Goal: Information Seeking & Learning: Learn about a topic

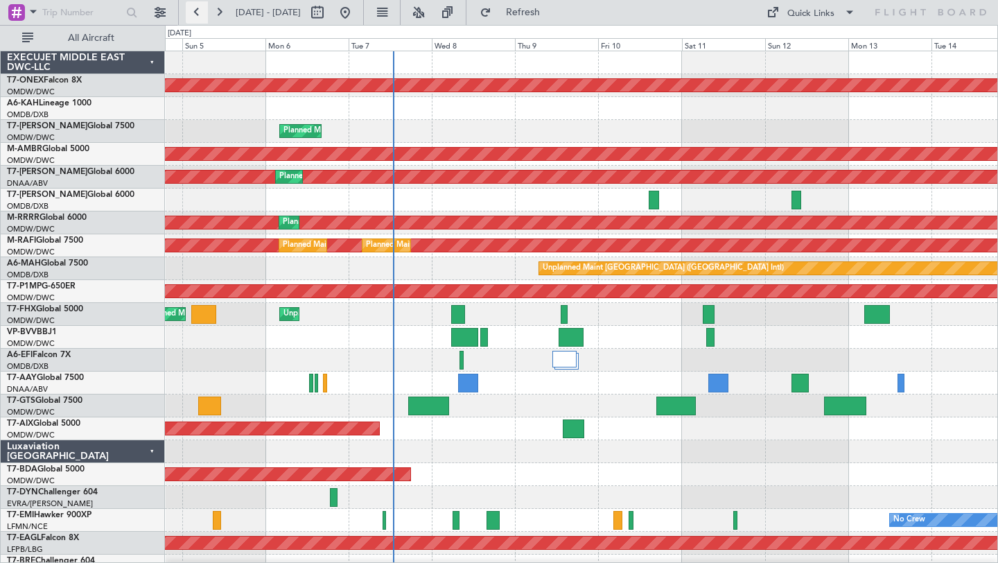
click at [195, 16] on button at bounding box center [197, 12] width 22 height 22
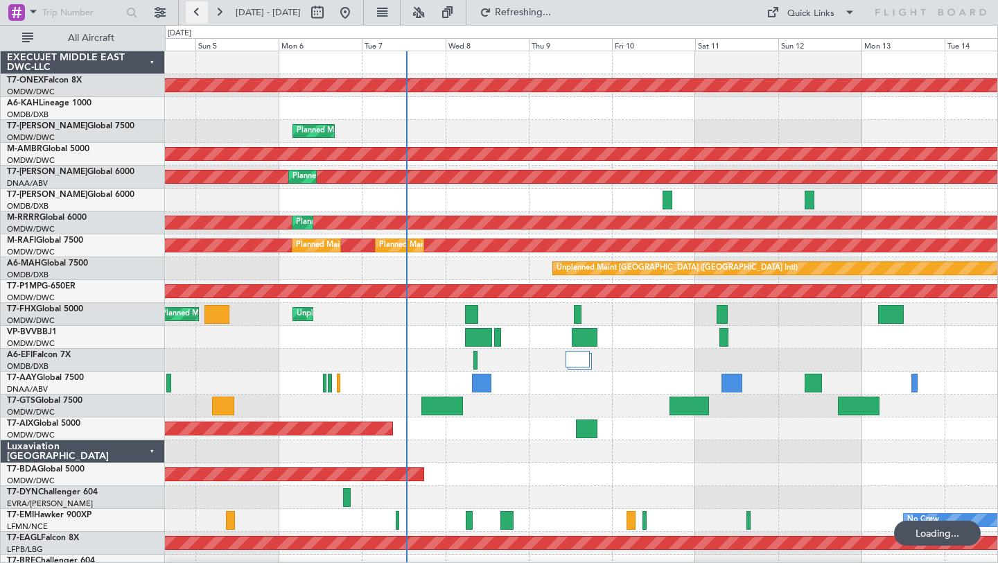
click at [195, 16] on button at bounding box center [197, 12] width 22 height 22
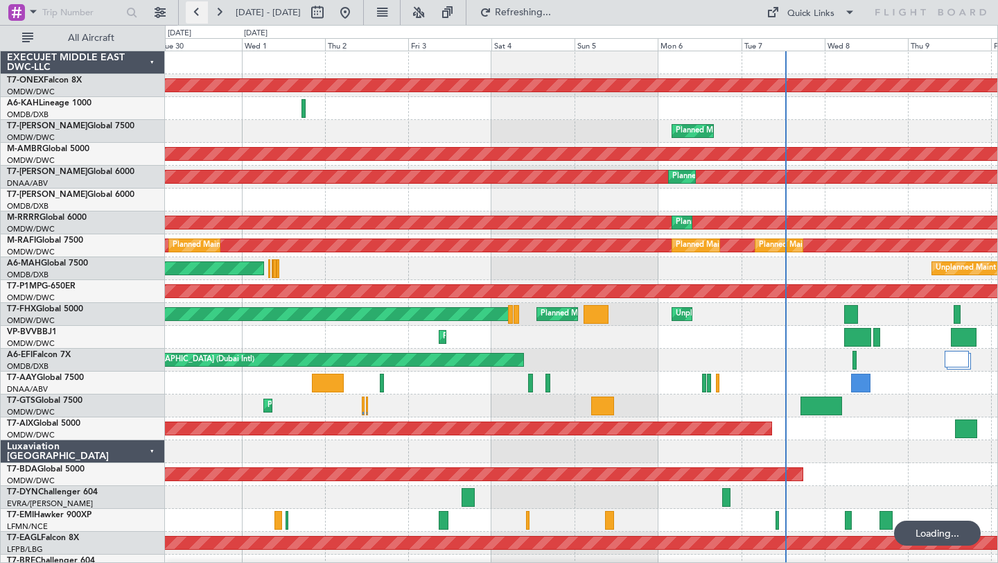
click at [195, 16] on button at bounding box center [197, 12] width 22 height 22
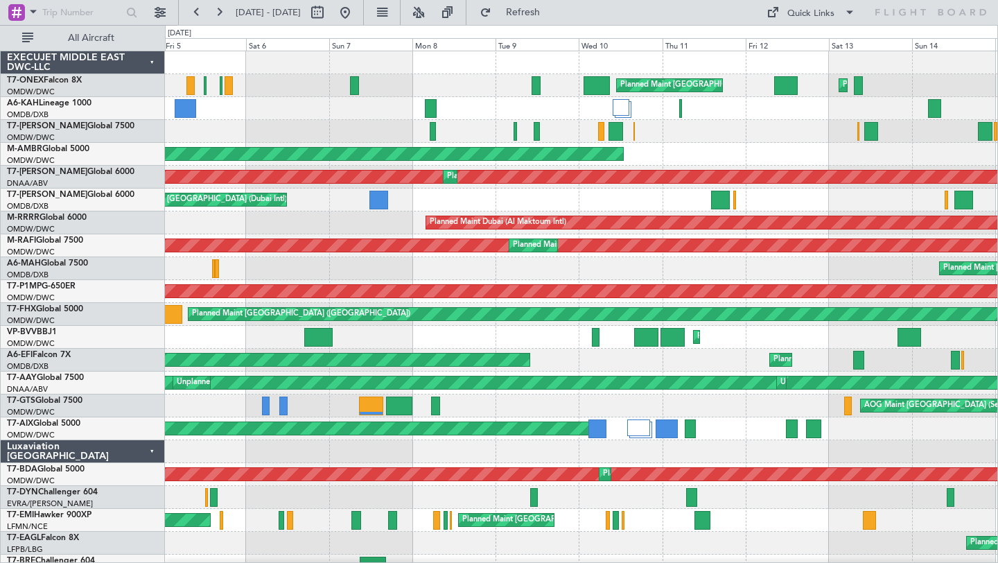
scroll to position [1, 0]
click at [452, 397] on div "AOG Maint [GEOGRAPHIC_DATA] (Seletar)" at bounding box center [581, 405] width 832 height 23
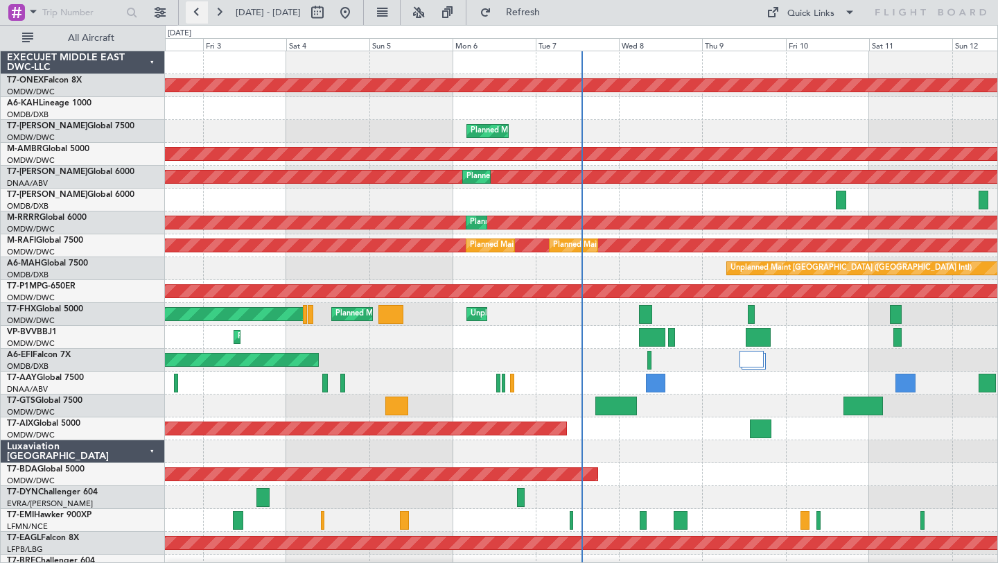
click at [193, 9] on button at bounding box center [197, 12] width 22 height 22
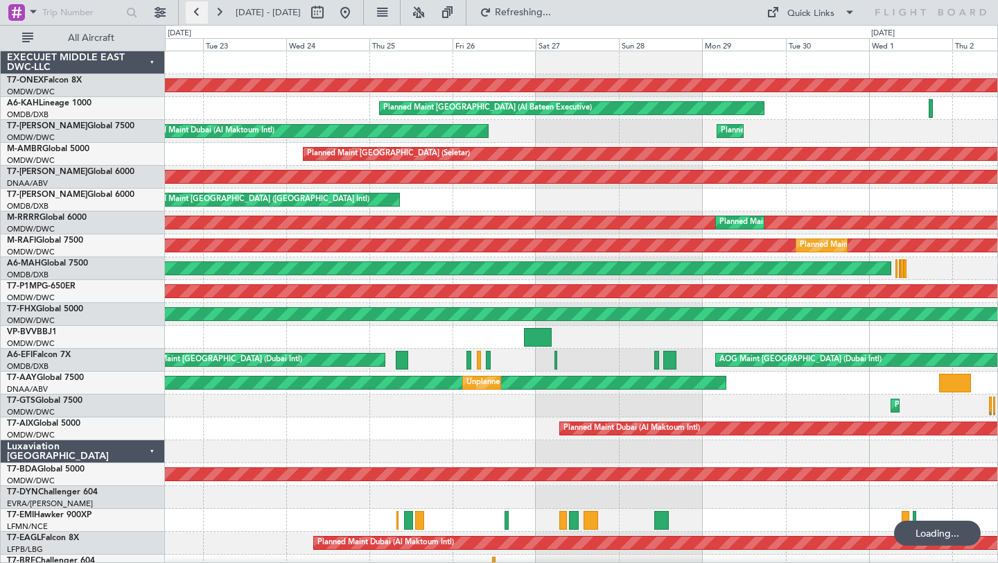
click at [193, 10] on button at bounding box center [197, 12] width 22 height 22
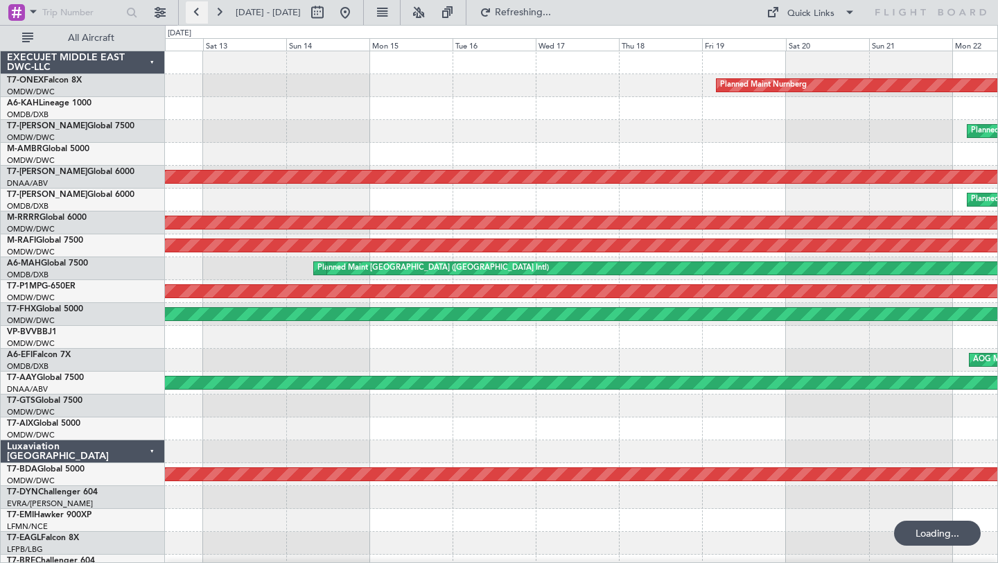
click at [193, 10] on button at bounding box center [197, 12] width 22 height 22
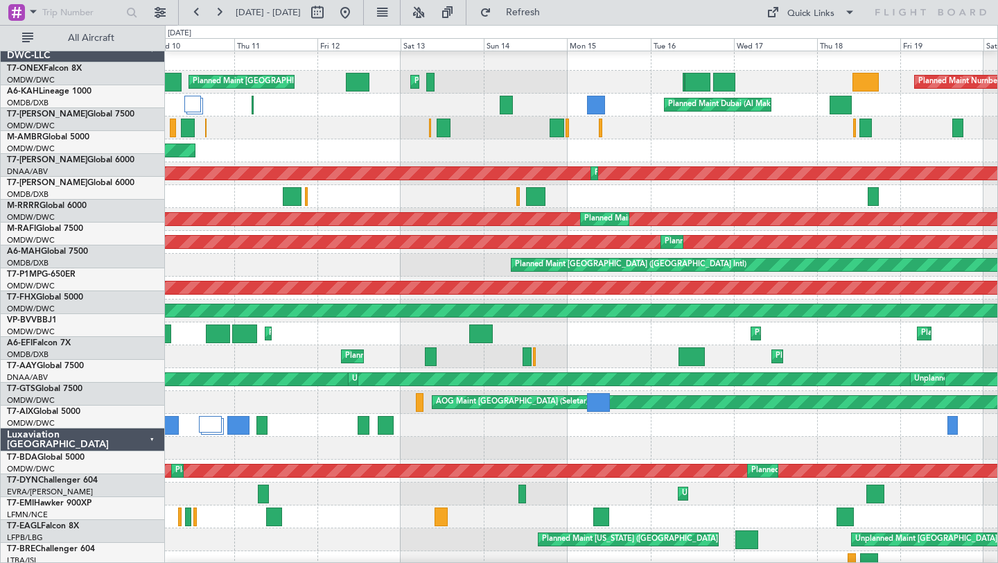
scroll to position [3, 0]
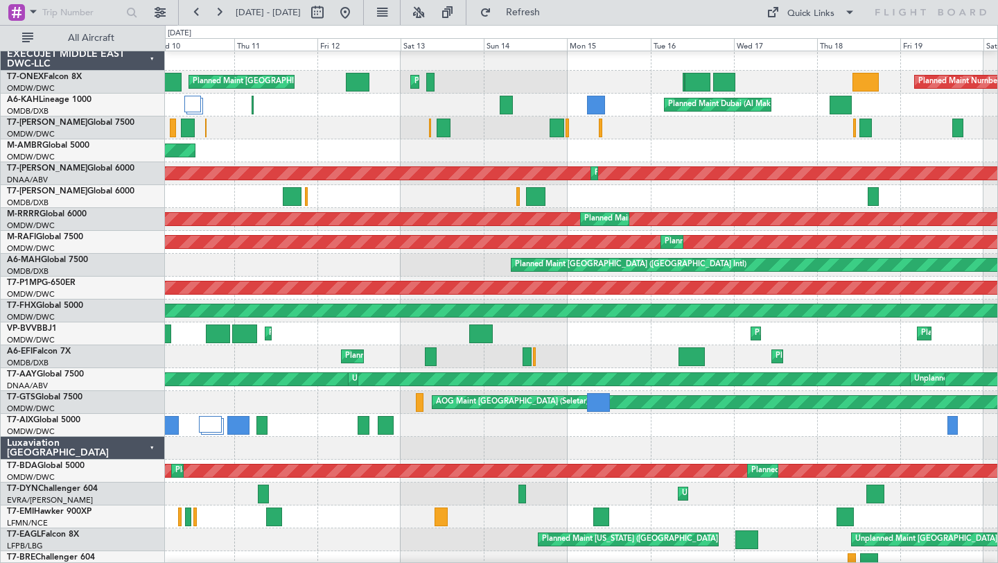
click at [296, 399] on div "AOG Maint [GEOGRAPHIC_DATA] (Seletar)" at bounding box center [581, 402] width 832 height 23
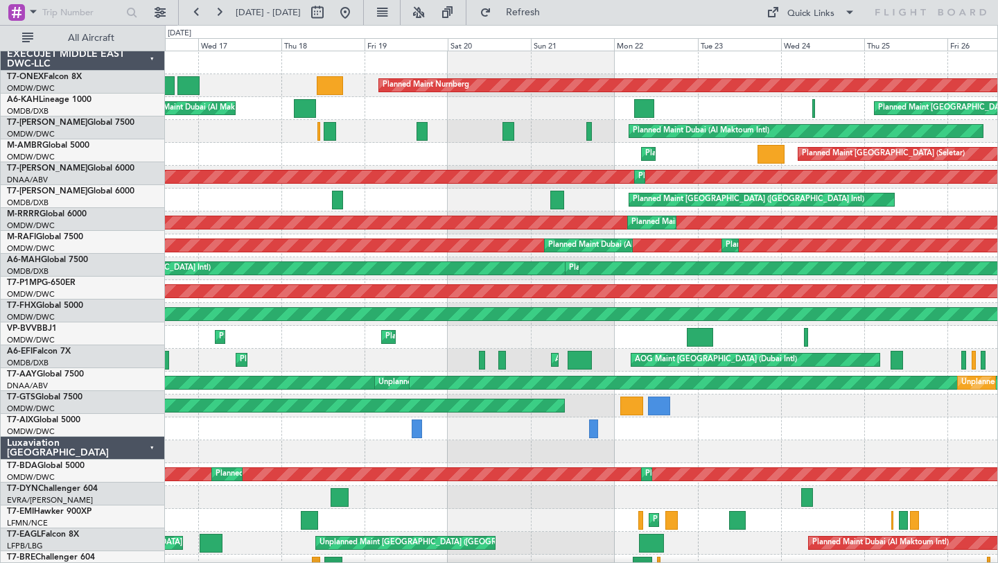
scroll to position [0, 0]
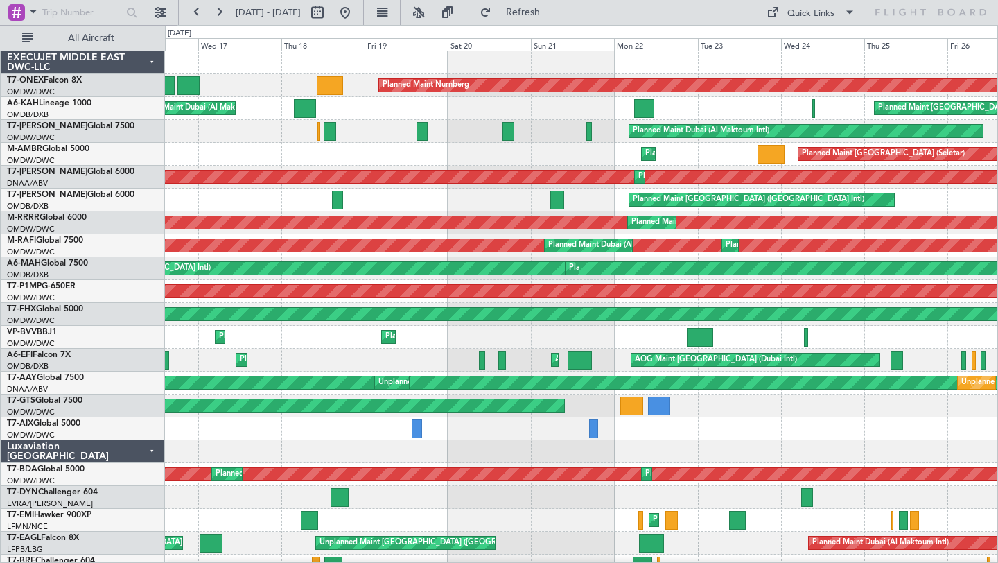
click at [258, 442] on div at bounding box center [581, 451] width 832 height 23
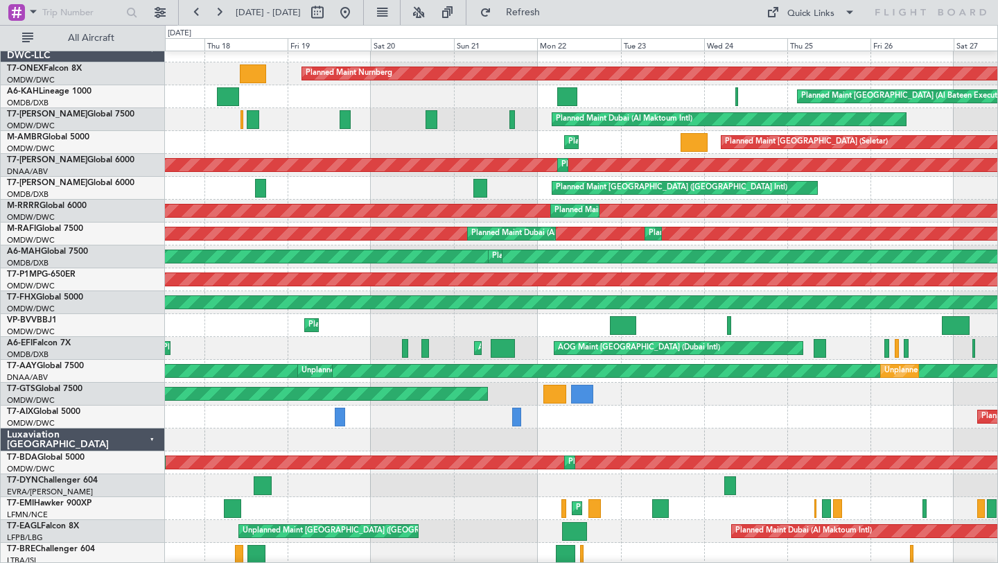
click at [832, 423] on div "Planned Maint Dubai (Al Maktoum Intl)" at bounding box center [581, 416] width 832 height 23
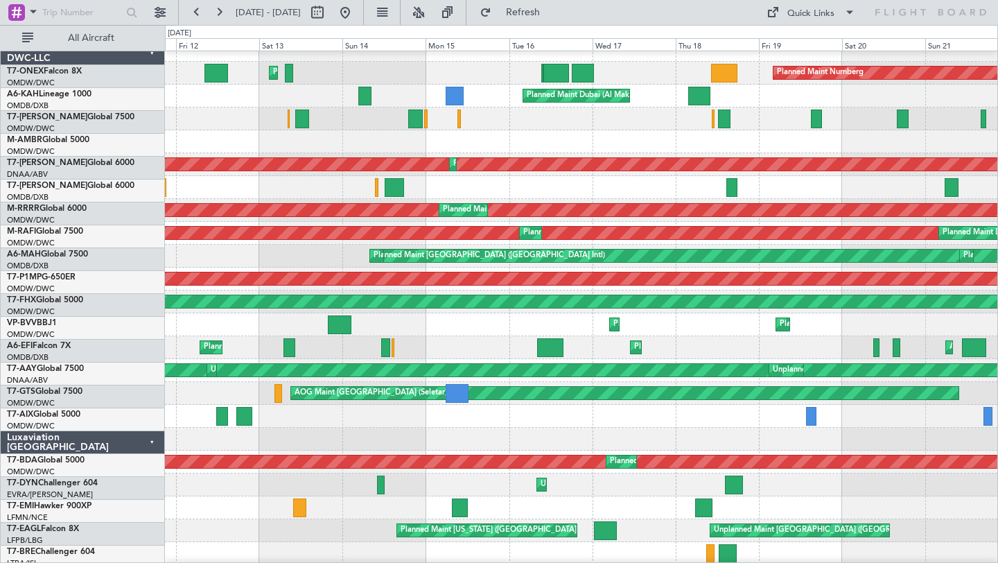
click at [997, 422] on div "Planned Maint Nurnberg Planned Maint [GEOGRAPHIC_DATA] (Al Maktoum Intl) Planne…" at bounding box center [499, 294] width 998 height 538
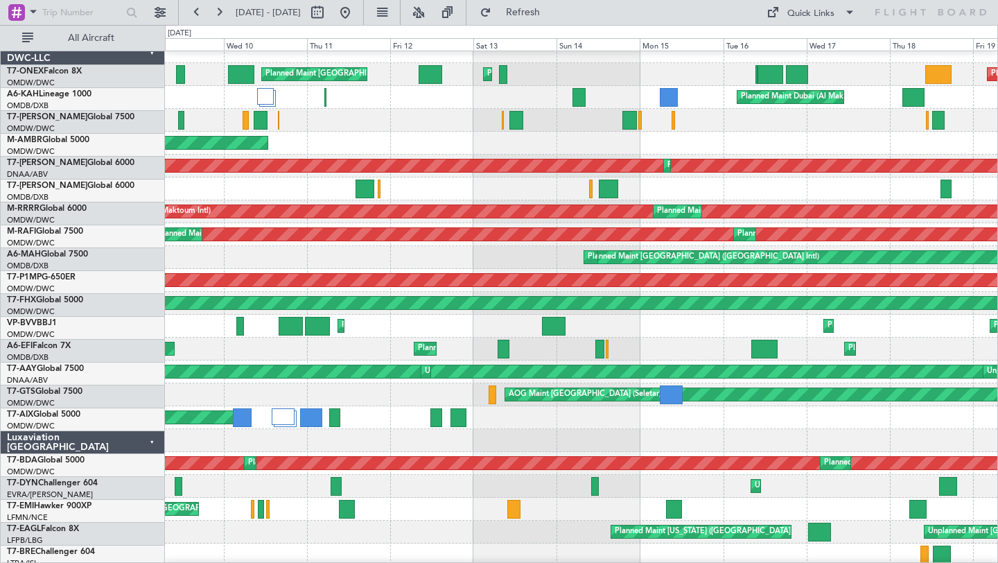
scroll to position [11, 0]
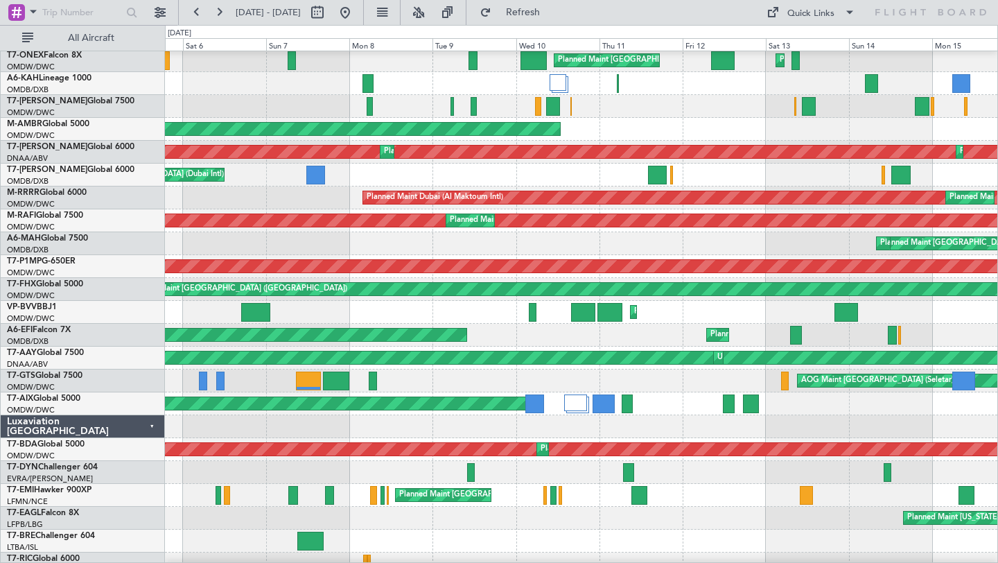
click at [793, 400] on div "AOG Maint" at bounding box center [581, 403] width 832 height 23
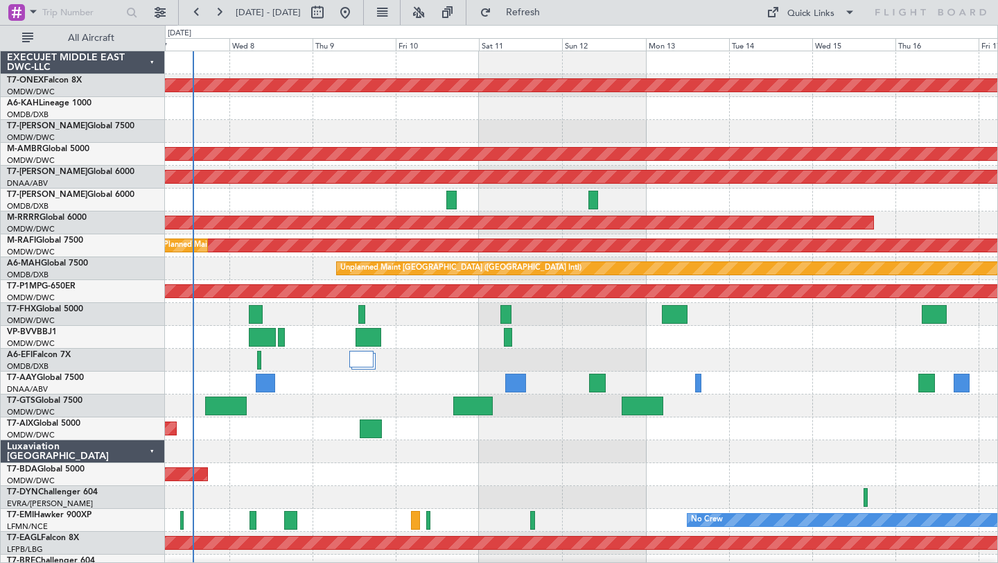
click at [346, 400] on div "Planned Maint Nurnberg Planned Maint [GEOGRAPHIC_DATA] (Al Maktoum Intl) Planne…" at bounding box center [581, 485] width 832 height 869
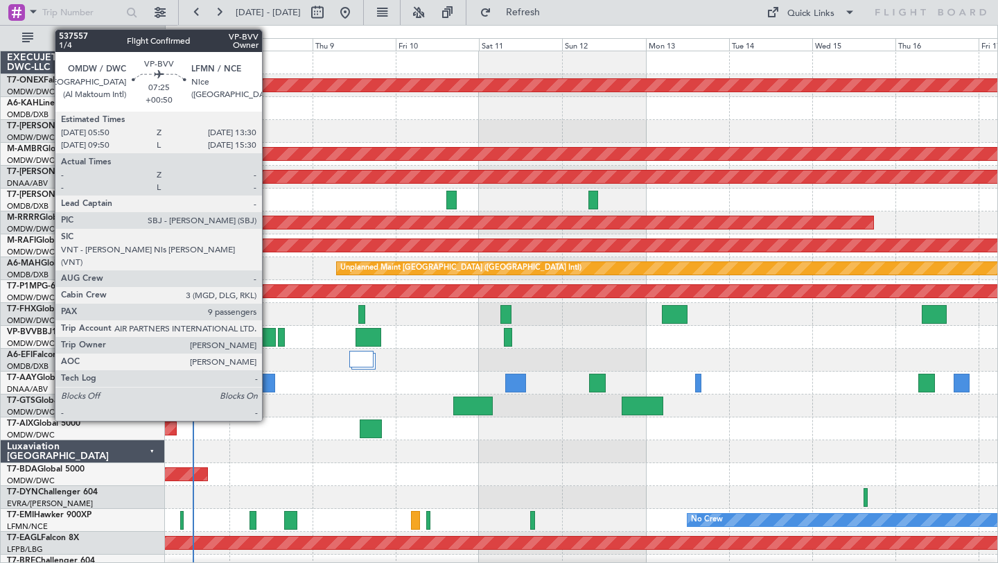
click at [268, 337] on div at bounding box center [262, 337] width 27 height 19
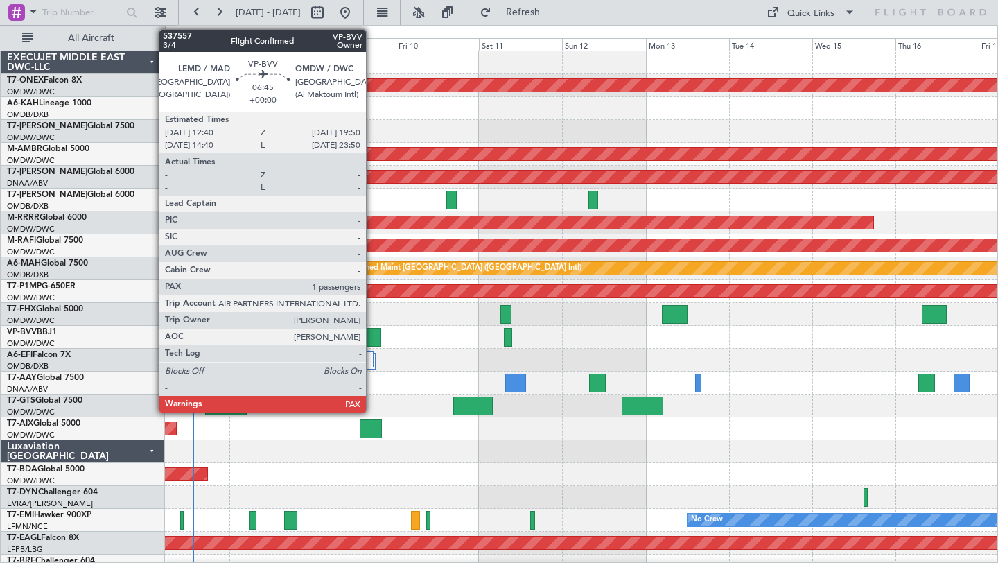
click at [372, 332] on div at bounding box center [367, 337] width 25 height 19
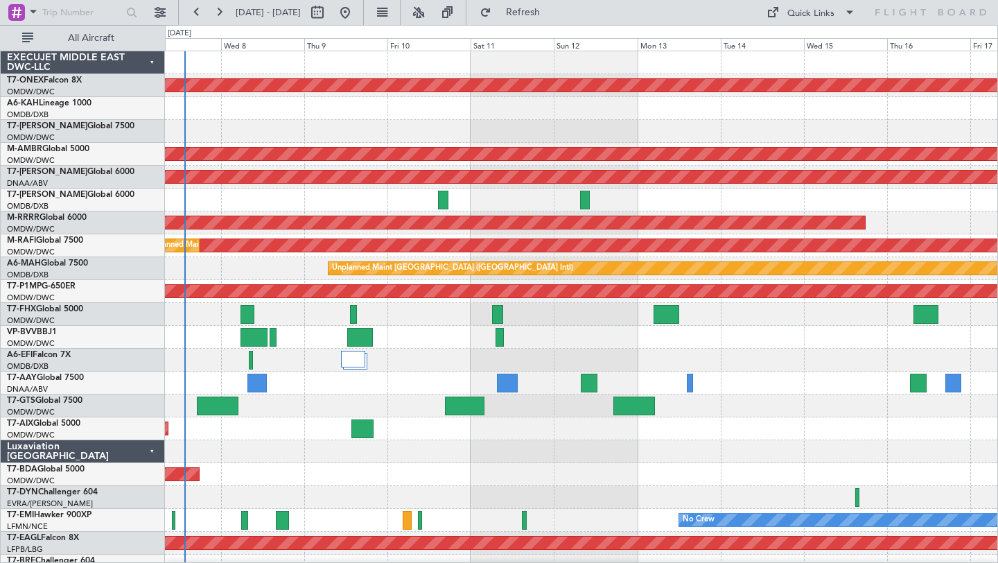
click at [578, 441] on div at bounding box center [581, 451] width 832 height 23
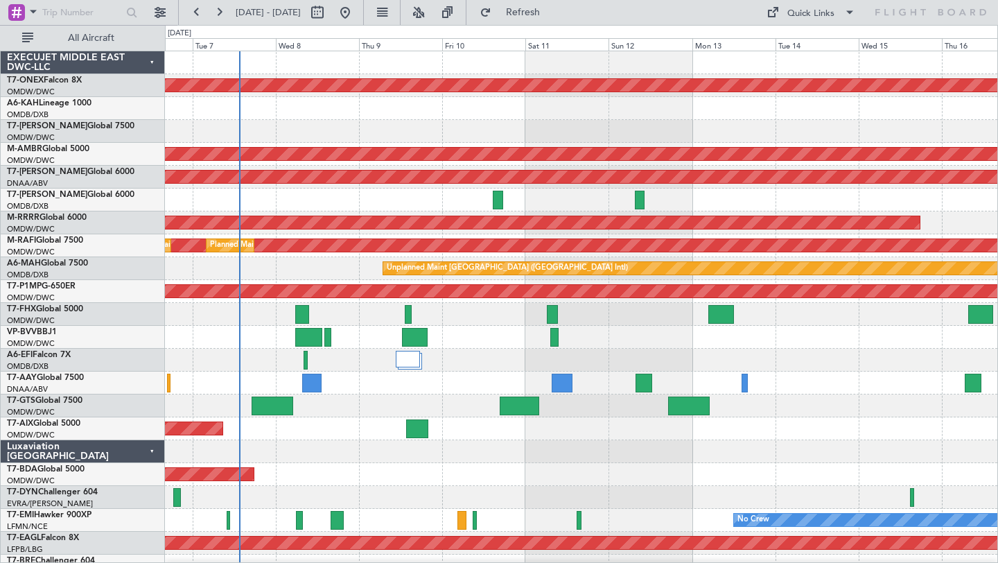
click at [266, 356] on div "AOG Maint [GEOGRAPHIC_DATA] (Dubai Intl)" at bounding box center [581, 360] width 832 height 23
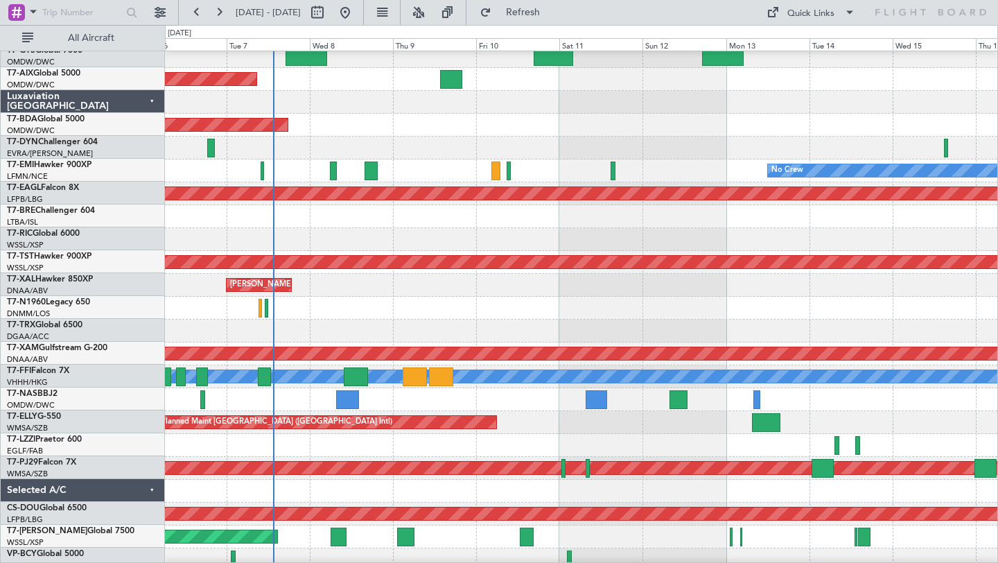
scroll to position [349, 0]
click at [310, 549] on div at bounding box center [581, 559] width 832 height 23
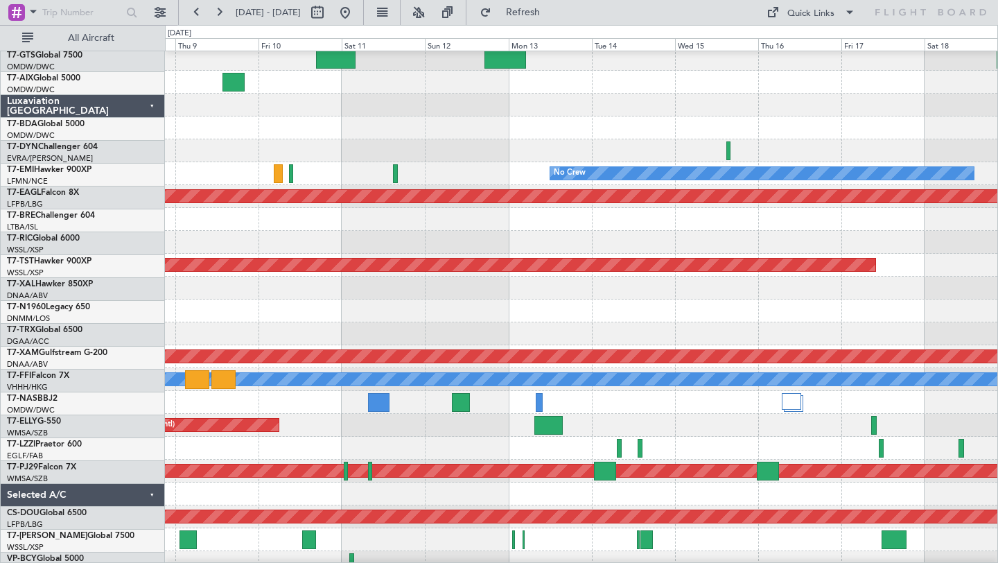
scroll to position [357, 0]
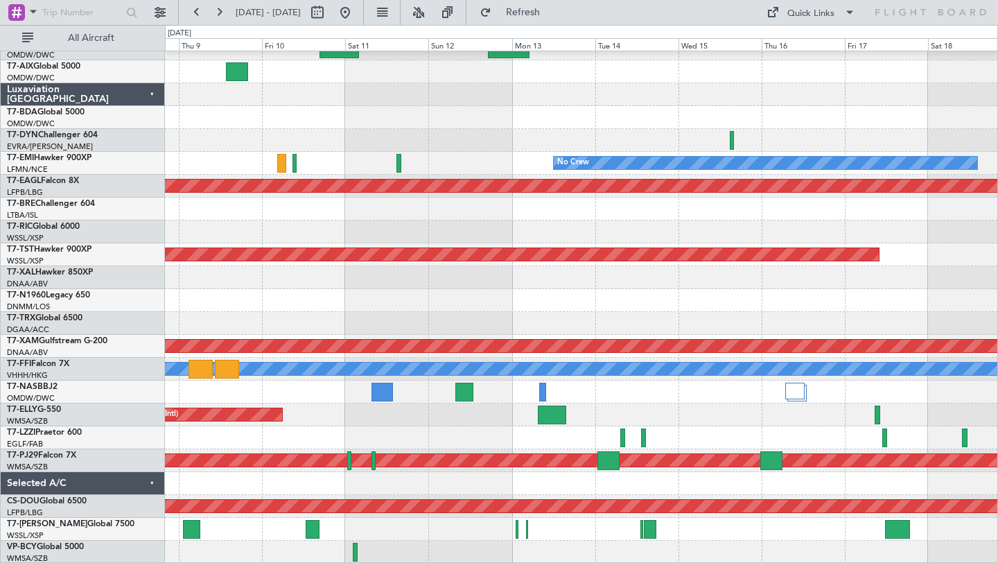
click at [450, 518] on div "Planned Maint [GEOGRAPHIC_DATA] (Seletar)" at bounding box center [581, 529] width 832 height 23
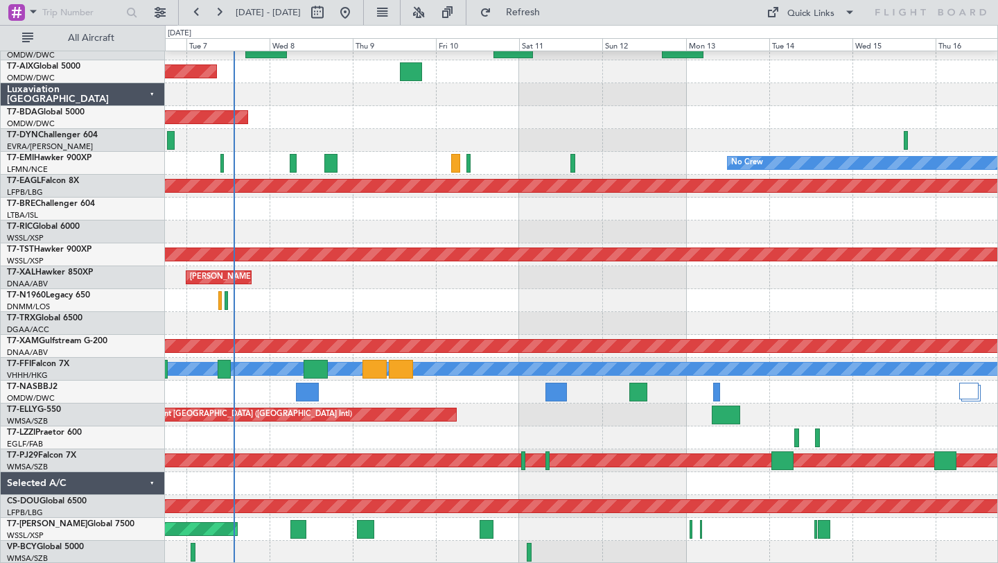
click at [622, 294] on div at bounding box center [581, 300] width 832 height 23
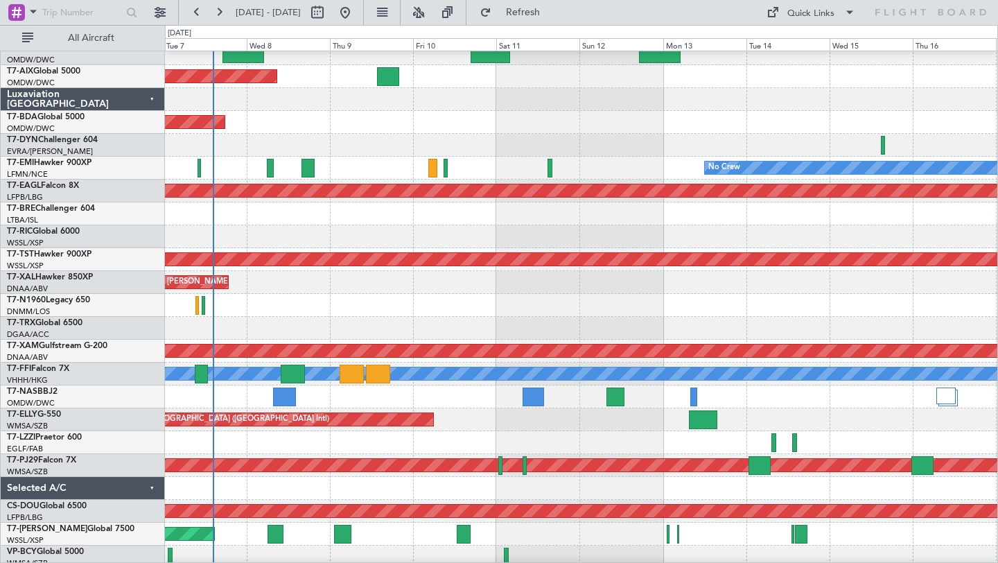
click at [496, 437] on div at bounding box center [581, 442] width 832 height 23
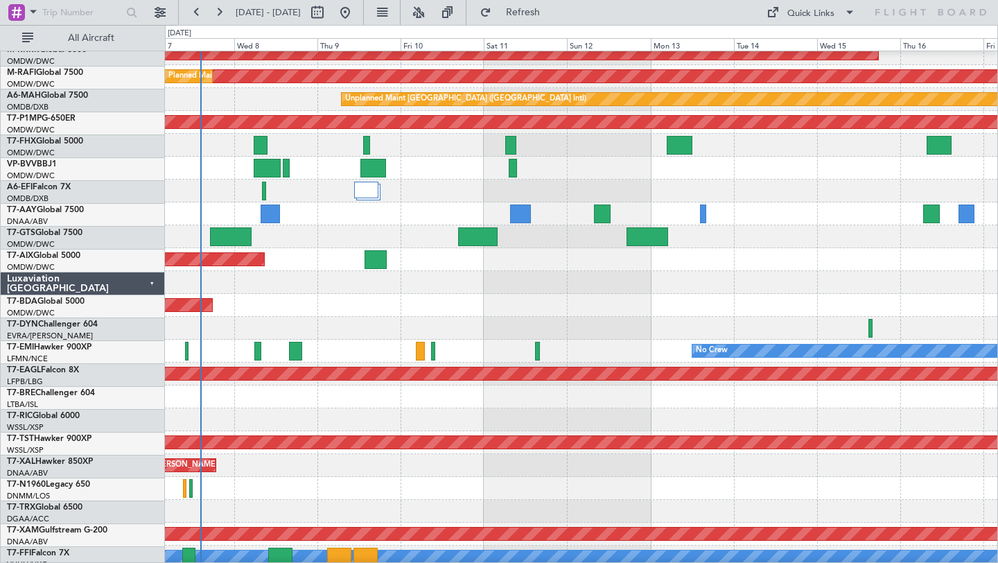
scroll to position [169, 0]
click at [628, 285] on div at bounding box center [581, 282] width 832 height 23
